Goal: Submit feedback/report problem

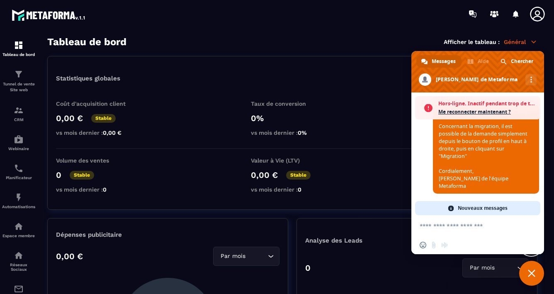
scroll to position [256, 0]
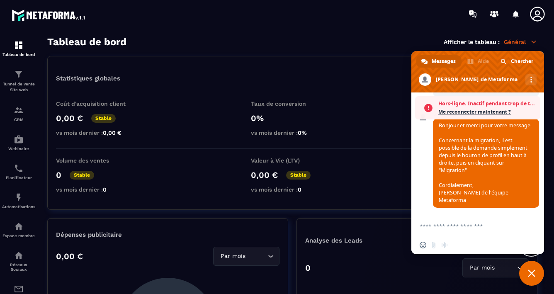
drag, startPoint x: 474, startPoint y: 52, endPoint x: 345, endPoint y: 18, distance: 133.7
click at [344, 17] on body "Tableau de bord Tunnel de vente Site web CRM Webinaire Planificateur Automatisa…" at bounding box center [277, 147] width 554 height 294
drag, startPoint x: 422, startPoint y: 81, endPoint x: 287, endPoint y: 79, distance: 135.1
click at [287, 78] on body "Tableau de bord Tunnel de vente Site web CRM Webinaire Planificateur Automatisa…" at bounding box center [277, 147] width 554 height 294
click at [539, 15] on icon at bounding box center [537, 14] width 17 height 17
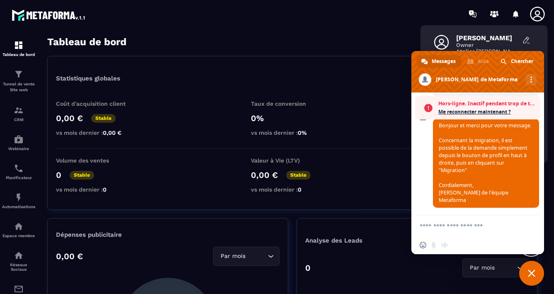
click at [512, 31] on div "[PERSON_NAME] Owner Atelier [PERSON_NAME]" at bounding box center [484, 44] width 114 height 29
click at [531, 270] on span "Fermer le chat" at bounding box center [531, 272] width 7 height 7
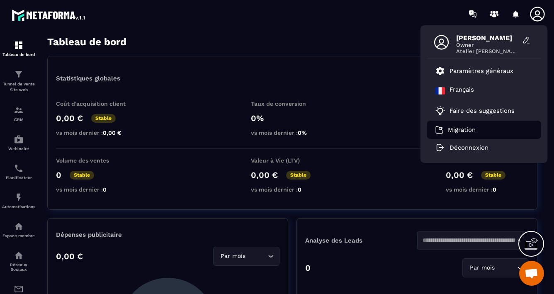
click at [466, 128] on p "Migration" at bounding box center [462, 129] width 28 height 7
click at [533, 272] on span "Ouvrir le chat" at bounding box center [531, 274] width 14 height 12
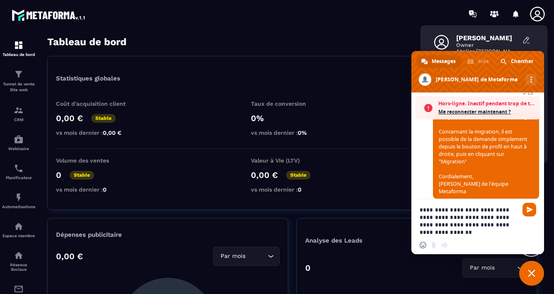
scroll to position [270, 0]
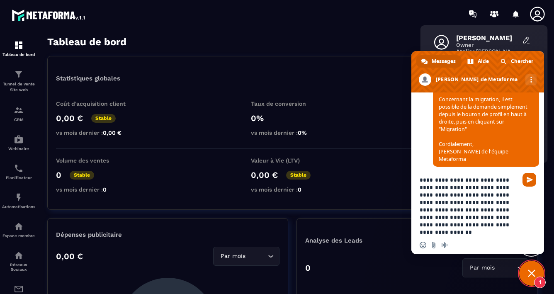
type textarea "**********"
click at [528, 182] on span "Envoyer" at bounding box center [529, 180] width 6 height 6
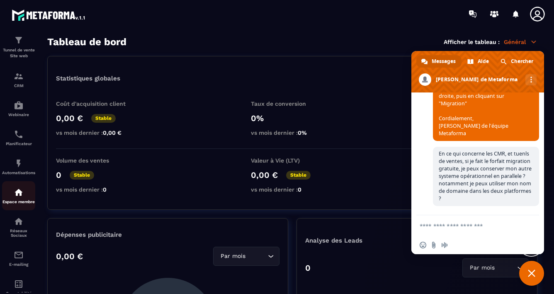
scroll to position [39, 0]
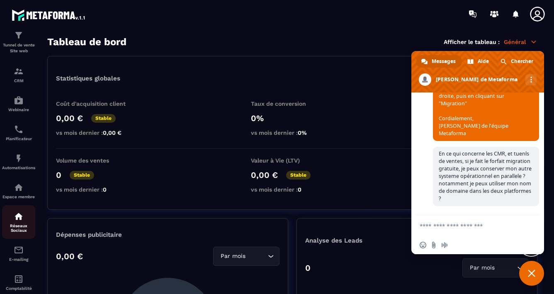
click at [12, 222] on div "Réseaux Sociaux" at bounding box center [18, 221] width 33 height 21
click at [17, 220] on img at bounding box center [19, 216] width 10 height 10
click at [535, 272] on span "Fermer le chat" at bounding box center [531, 273] width 25 height 25
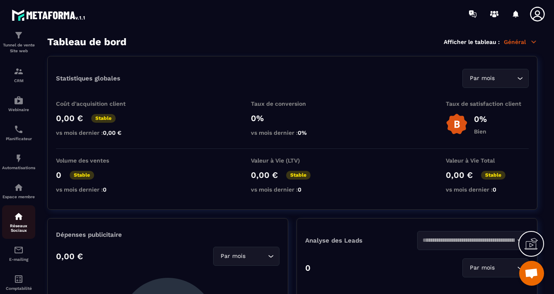
click at [19, 226] on p "Réseaux Sociaux" at bounding box center [18, 227] width 33 height 9
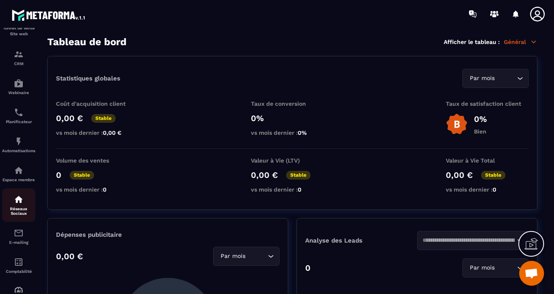
scroll to position [65, 0]
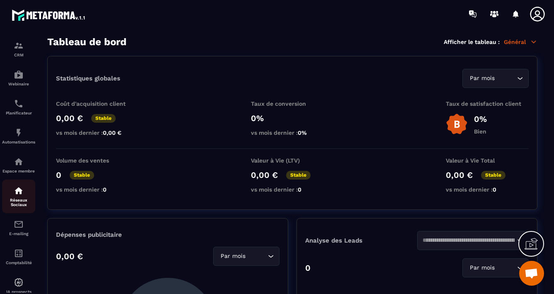
click at [19, 203] on p "Réseaux Sociaux" at bounding box center [18, 202] width 33 height 9
click at [535, 41] on icon at bounding box center [533, 42] width 5 height 2
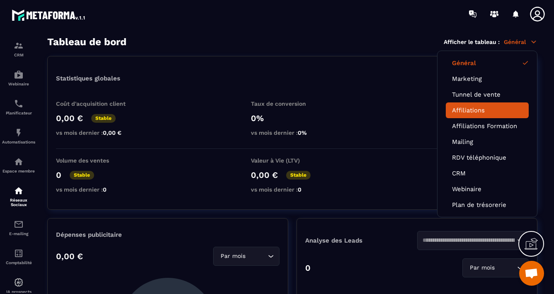
click at [476, 111] on link "Affiliations" at bounding box center [487, 110] width 70 height 7
